Goal: Task Accomplishment & Management: Manage account settings

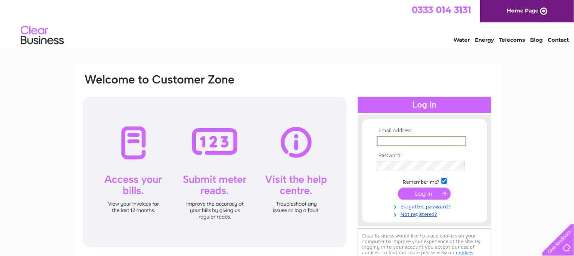
drag, startPoint x: 382, startPoint y: 140, endPoint x: 407, endPoint y: 141, distance: 25.0
click at [384, 140] on input "text" at bounding box center [422, 141] width 90 height 10
type input "[PERSON_NAME][EMAIL_ADDRESS][PERSON_NAME][DOMAIN_NAME]"
click at [421, 195] on input "submit" at bounding box center [424, 193] width 53 height 12
click at [425, 192] on input "submit" at bounding box center [424, 193] width 53 height 12
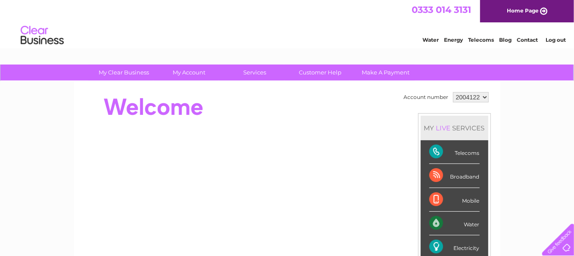
click at [464, 242] on div "Electricity" at bounding box center [454, 248] width 50 height 24
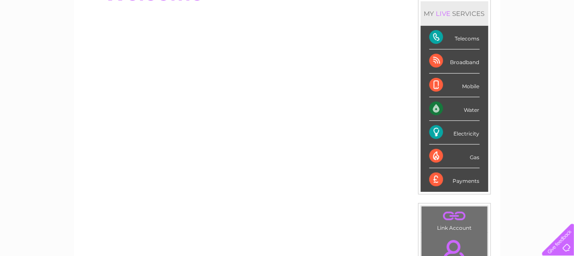
scroll to position [166, 0]
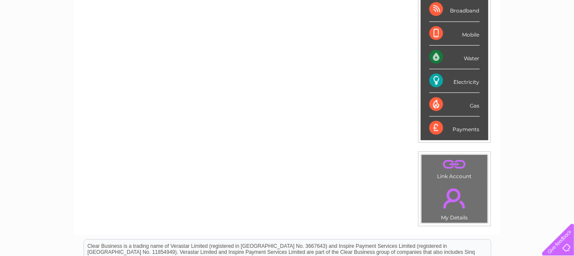
click at [459, 54] on div "Water" at bounding box center [454, 58] width 50 height 24
click at [431, 54] on div "Water" at bounding box center [454, 58] width 50 height 24
drag, startPoint x: 431, startPoint y: 53, endPoint x: 448, endPoint y: 50, distance: 16.8
click at [432, 53] on div "Water" at bounding box center [454, 58] width 50 height 24
click at [435, 81] on div "Electricity" at bounding box center [454, 81] width 50 height 24
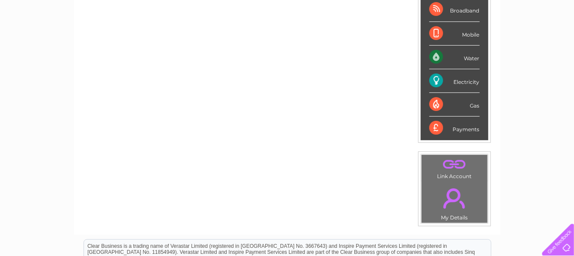
click at [435, 81] on div "Electricity" at bounding box center [454, 81] width 50 height 24
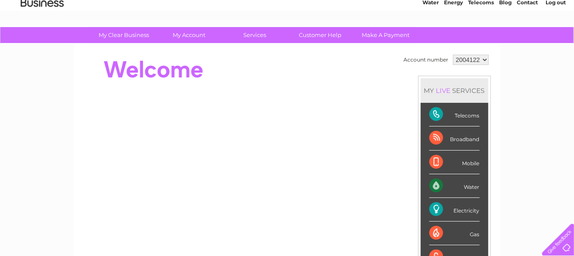
scroll to position [0, 0]
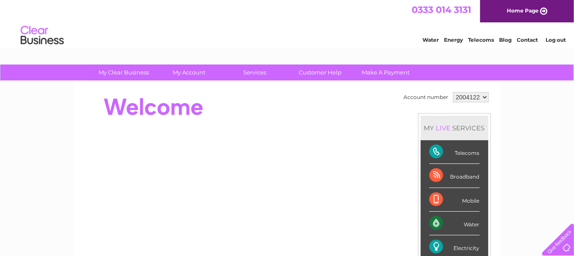
click at [446, 126] on div "LIVE" at bounding box center [443, 128] width 18 height 8
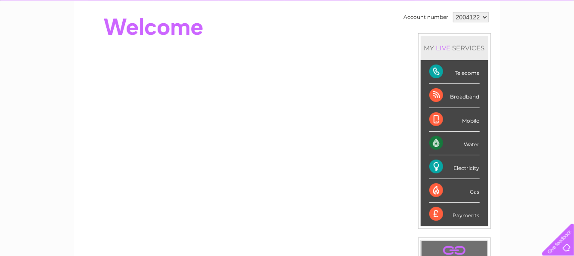
scroll to position [97, 0]
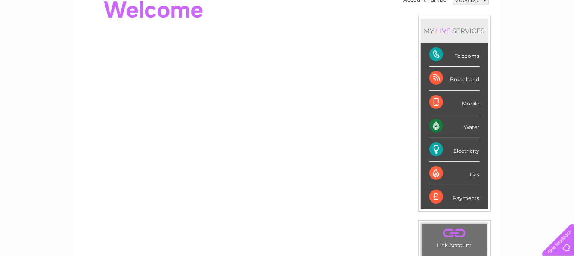
click at [452, 237] on link "." at bounding box center [455, 233] width 62 height 15
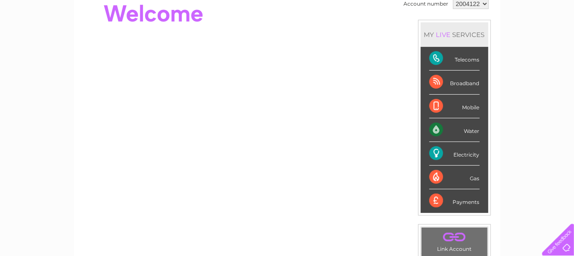
click at [455, 150] on div "Electricity" at bounding box center [454, 154] width 50 height 24
click at [437, 153] on div "Electricity" at bounding box center [454, 154] width 50 height 24
click at [440, 152] on div "Electricity" at bounding box center [454, 154] width 50 height 24
